Goal: Information Seeking & Learning: Learn about a topic

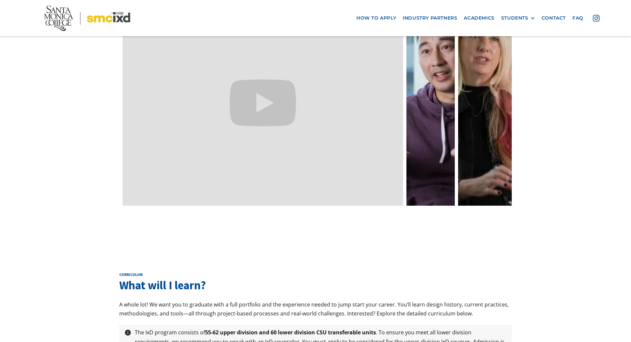
scroll to position [2254, 0]
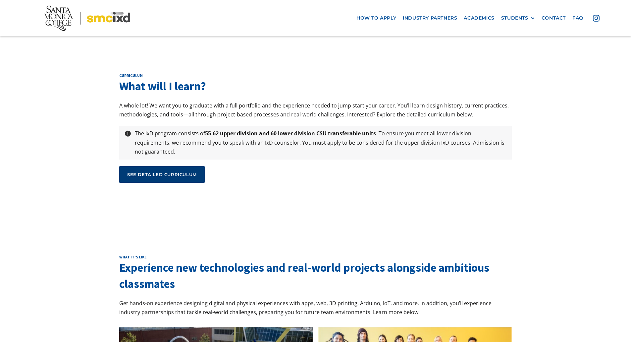
click at [177, 171] on div "see detailed curriculum" at bounding box center [162, 174] width 70 height 6
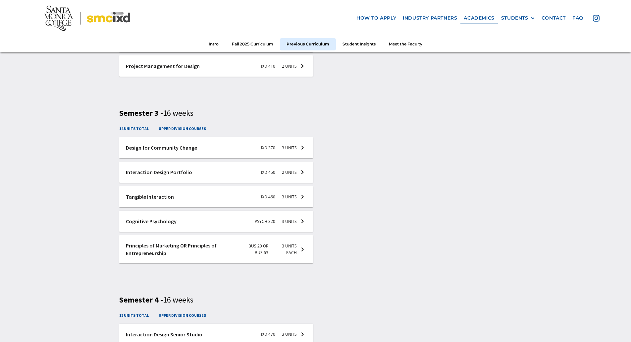
scroll to position [1293, 0]
